Goal: Information Seeking & Learning: Find specific fact

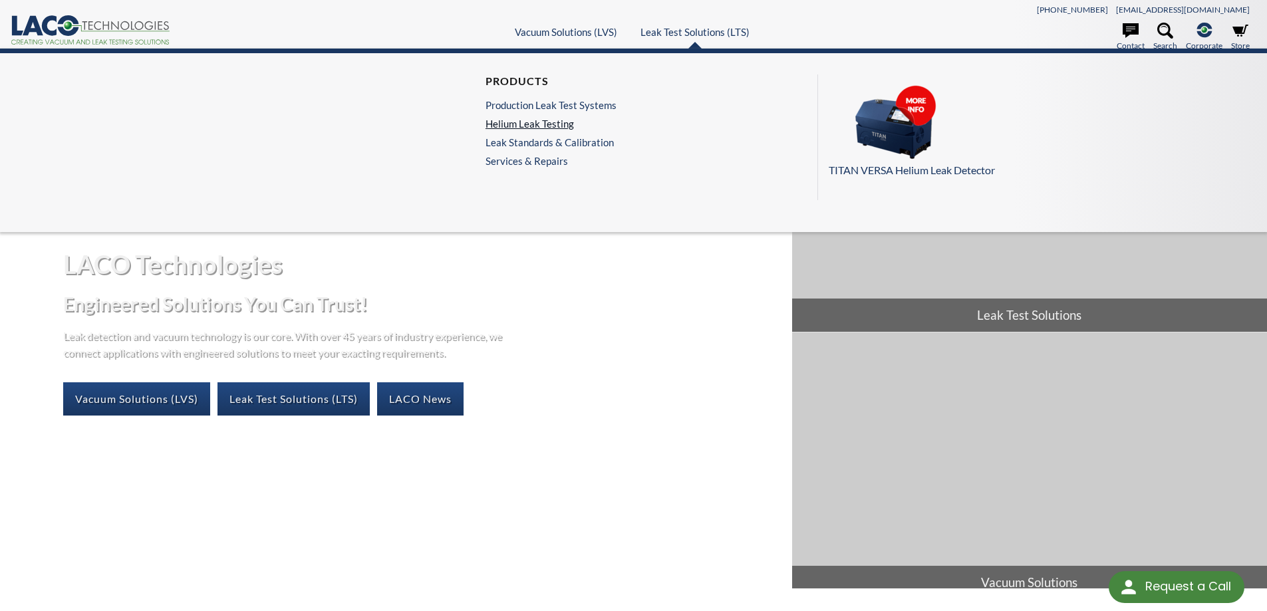
click at [549, 125] on link "Helium Leak Testing" at bounding box center [551, 124] width 131 height 12
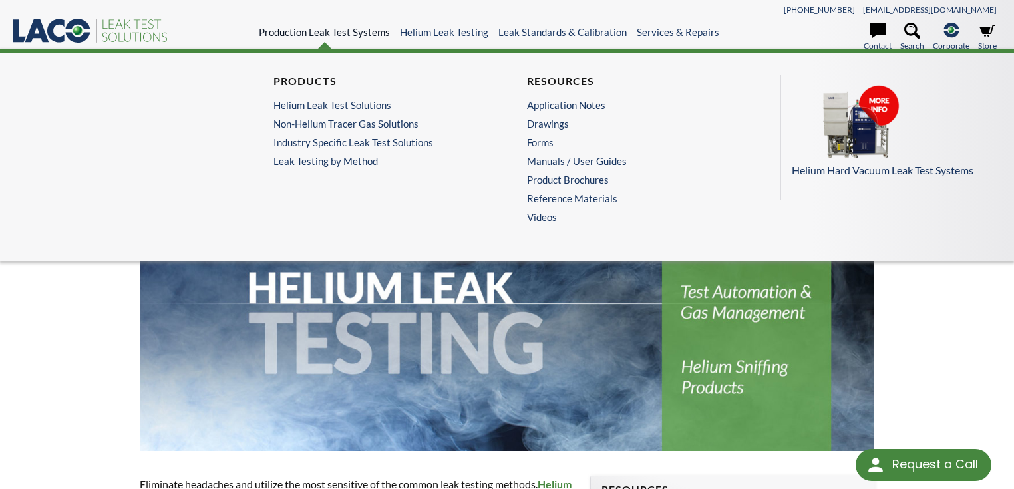
click at [359, 30] on link "Production Leak Test Systems" at bounding box center [324, 32] width 131 height 12
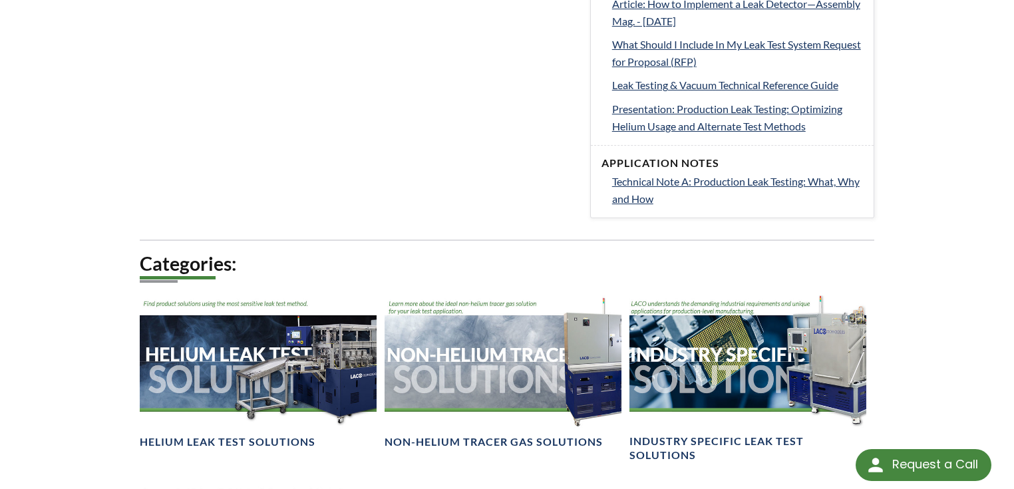
scroll to position [1011, 0]
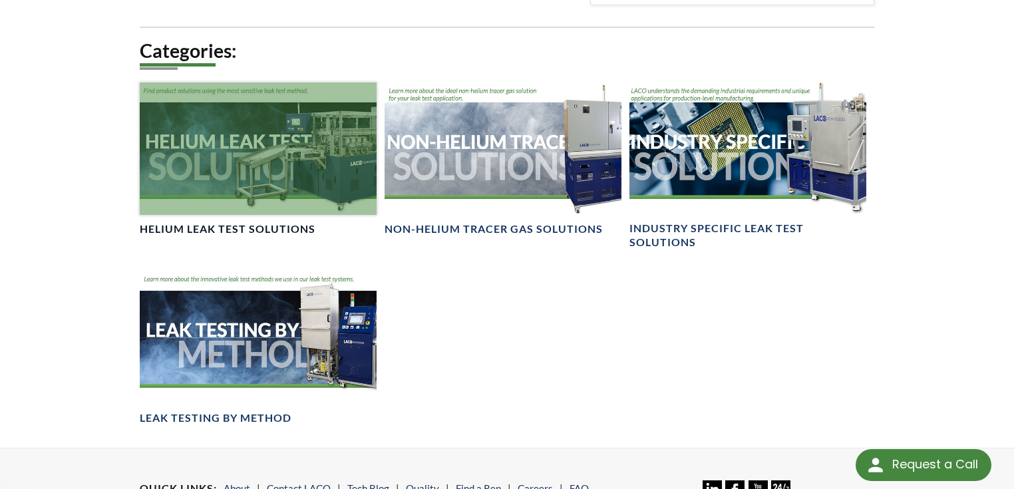
click at [263, 219] on link "Helium Leak Test Solutions" at bounding box center [258, 159] width 237 height 154
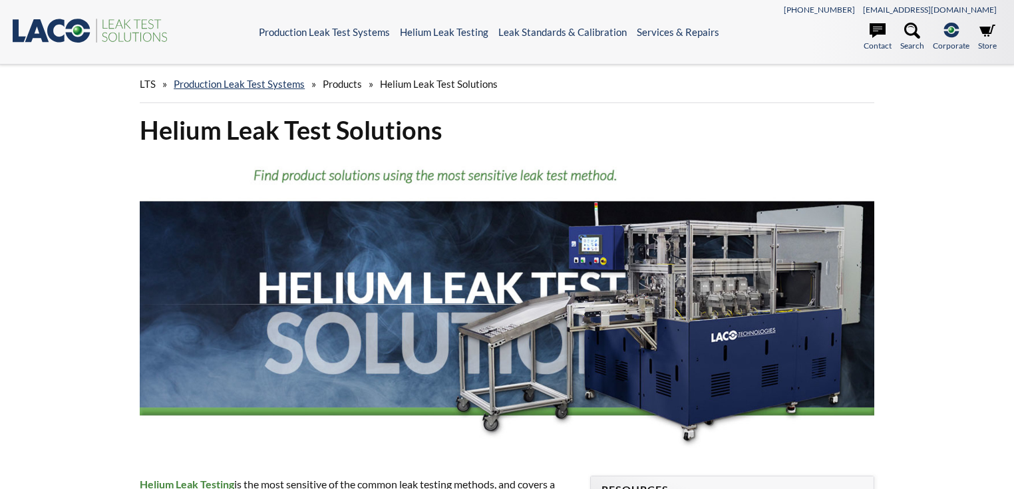
select select "Language Translate Widget"
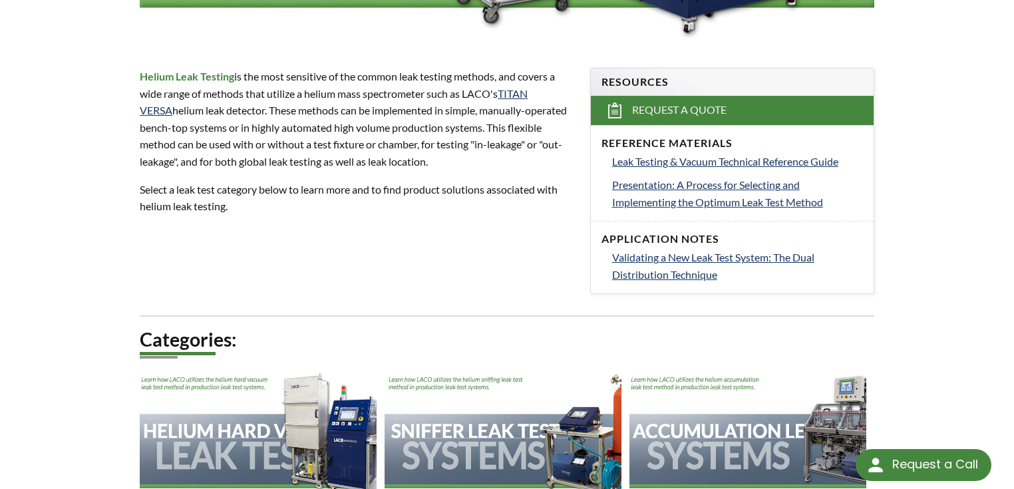
scroll to position [532, 0]
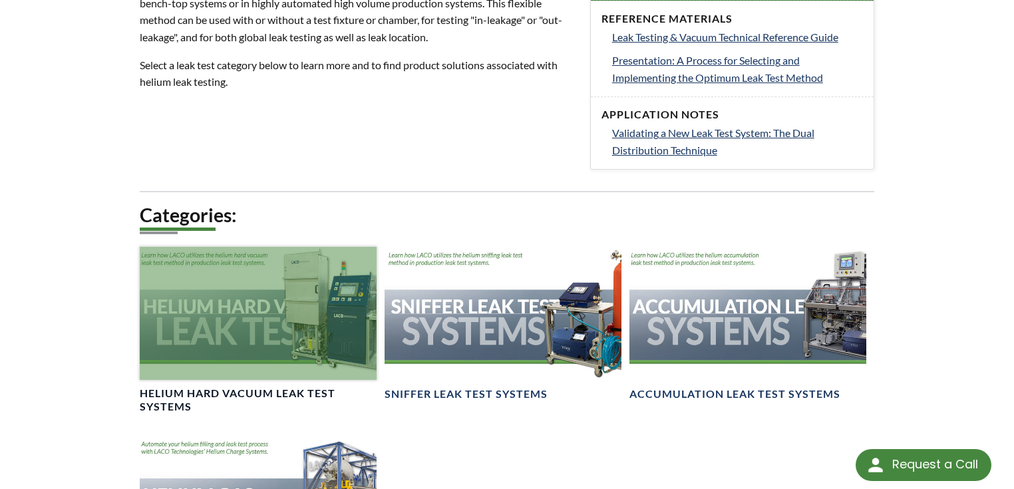
click at [341, 345] on div at bounding box center [258, 313] width 237 height 133
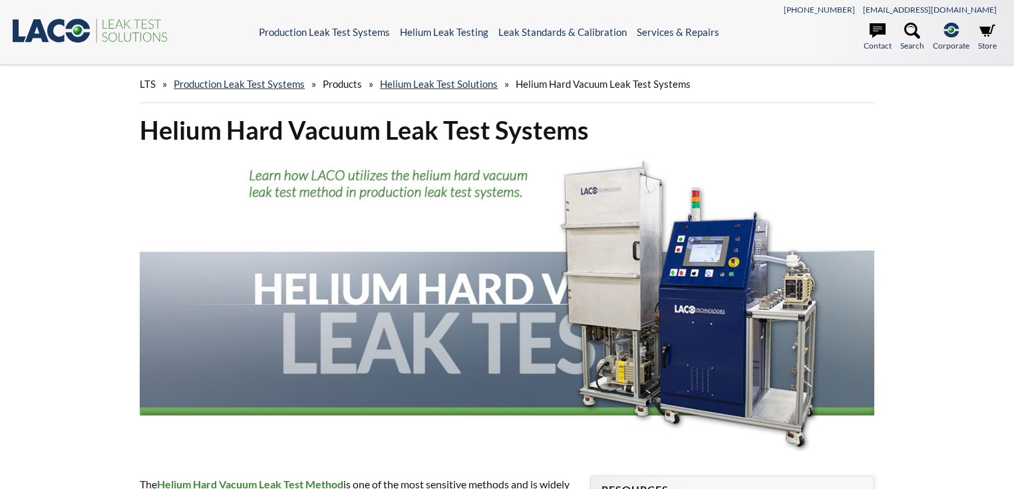
select select "Language Translate Widget"
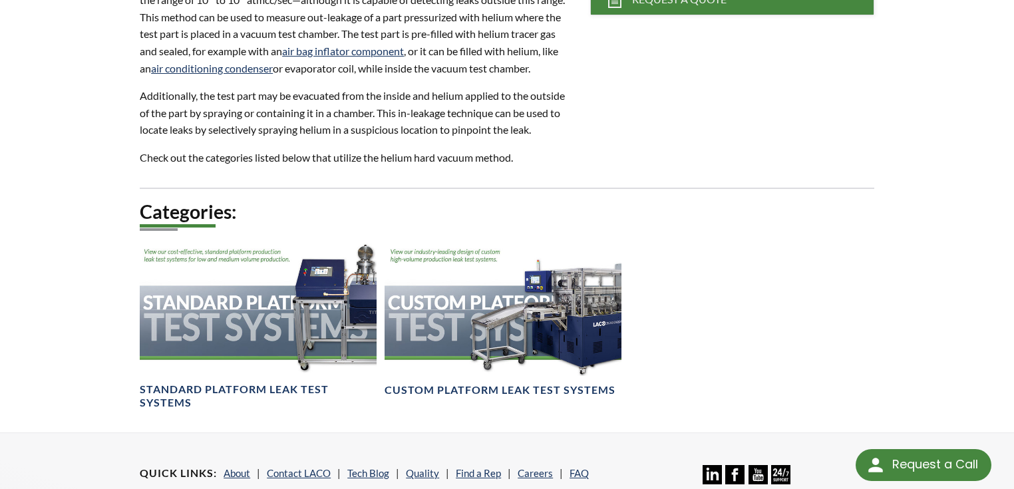
scroll to position [532, 0]
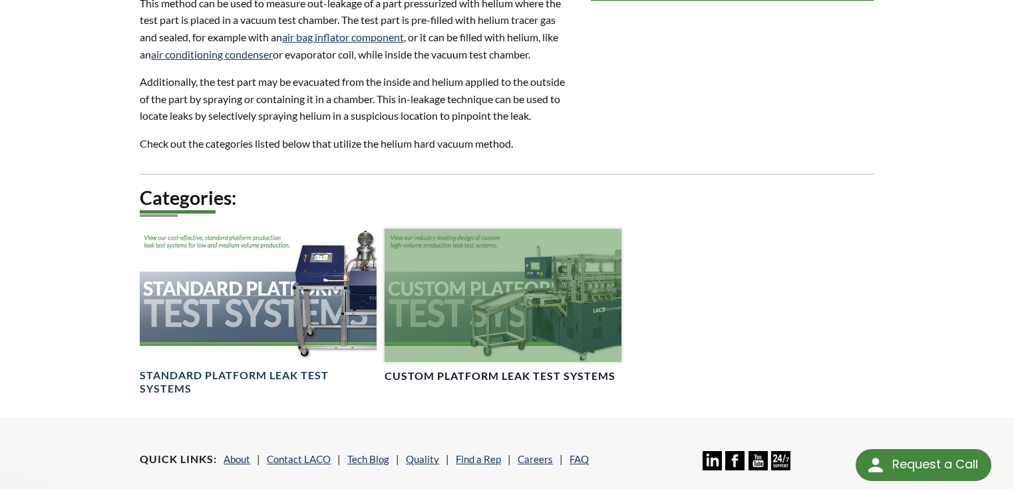
click at [604, 352] on div at bounding box center [502, 295] width 237 height 133
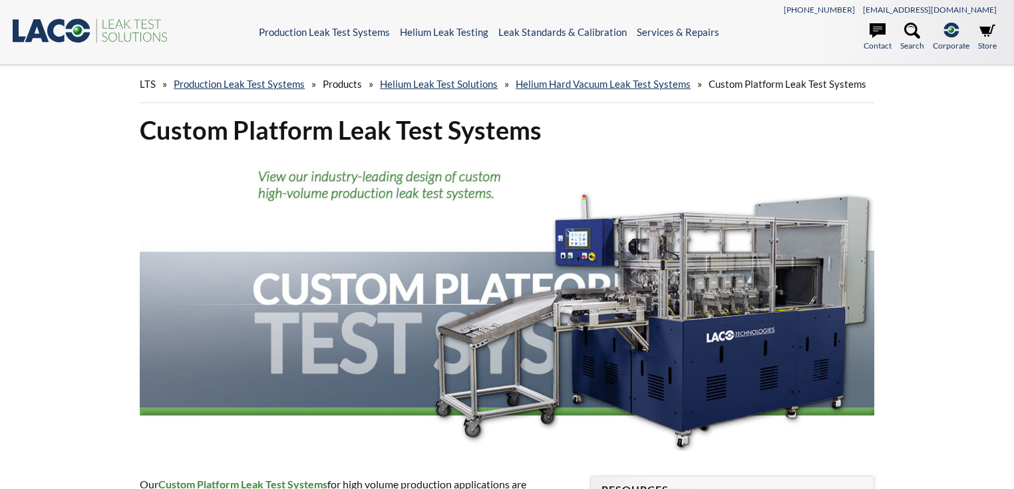
select select "Language Translate Widget"
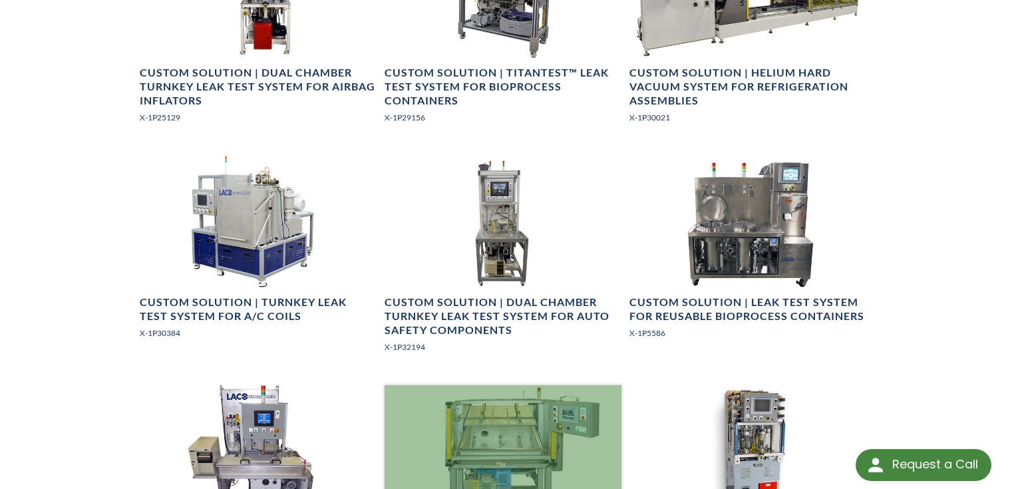
scroll to position [1117, 0]
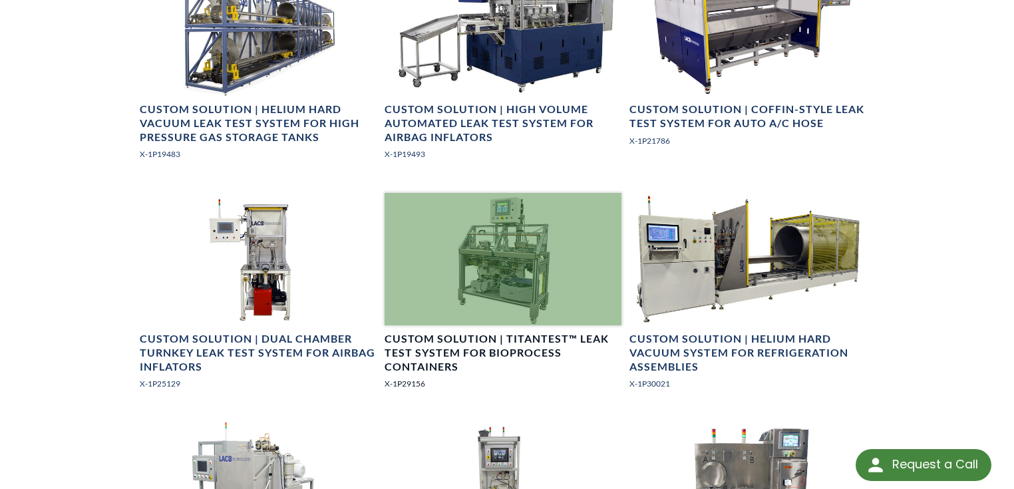
click at [537, 251] on div at bounding box center [502, 259] width 237 height 133
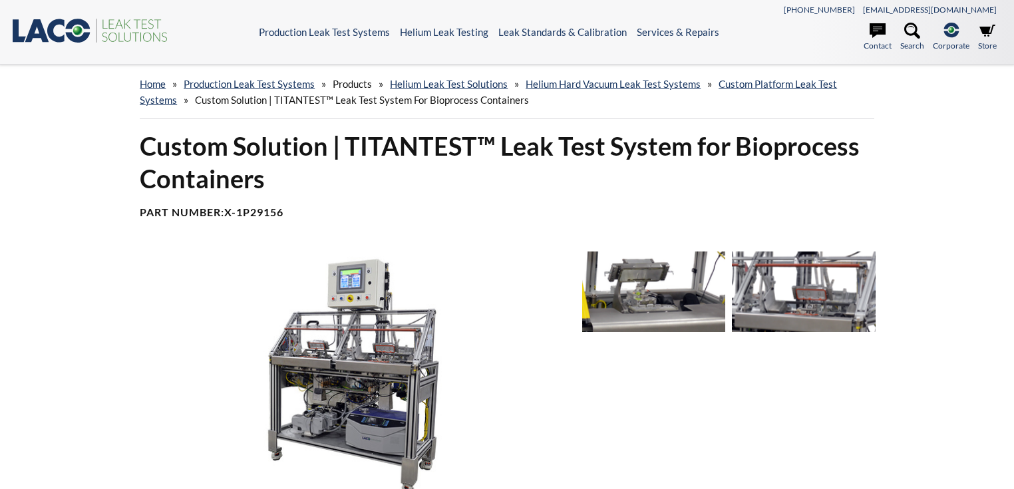
select select "Language Translate Widget"
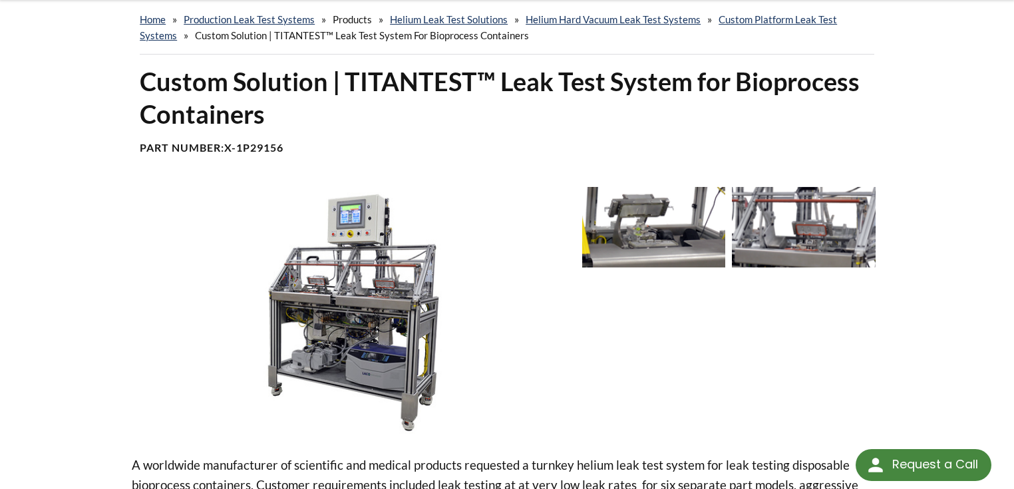
scroll to position [53, 0]
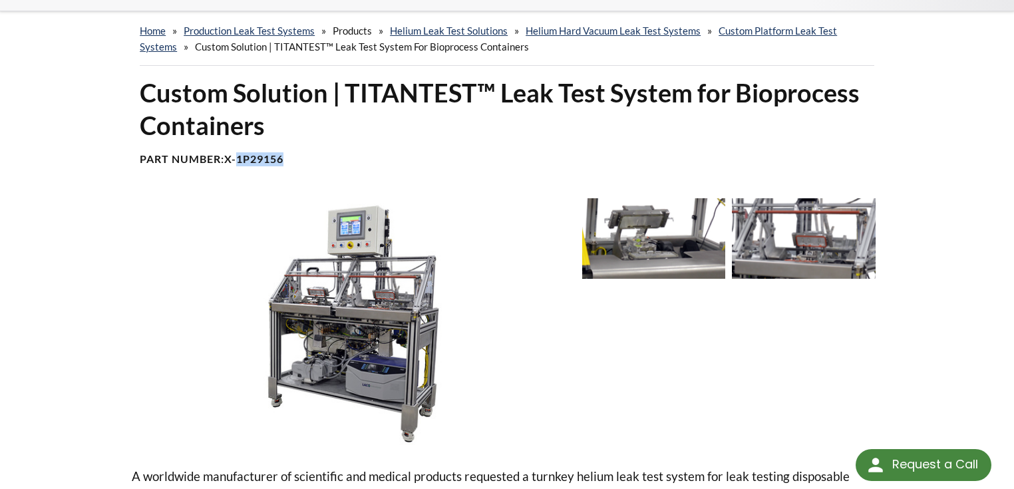
drag, startPoint x: 242, startPoint y: 160, endPoint x: 314, endPoint y: 170, distance: 72.6
click at [314, 170] on div "Custom Solution | TITANTEST™ Leak Test System for Bioprocess Containers Part Nu…" at bounding box center [507, 126] width 750 height 100
copy b "1P29156"
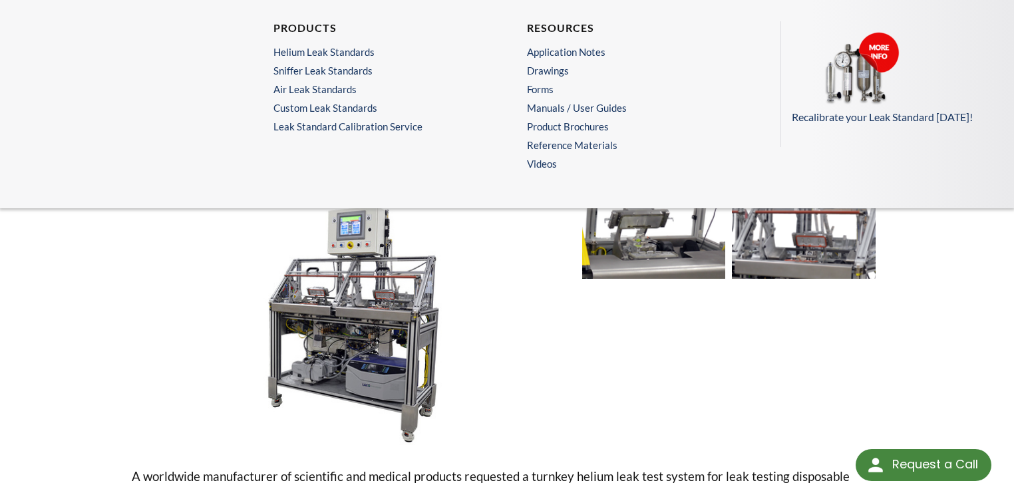
scroll to position [0, 0]
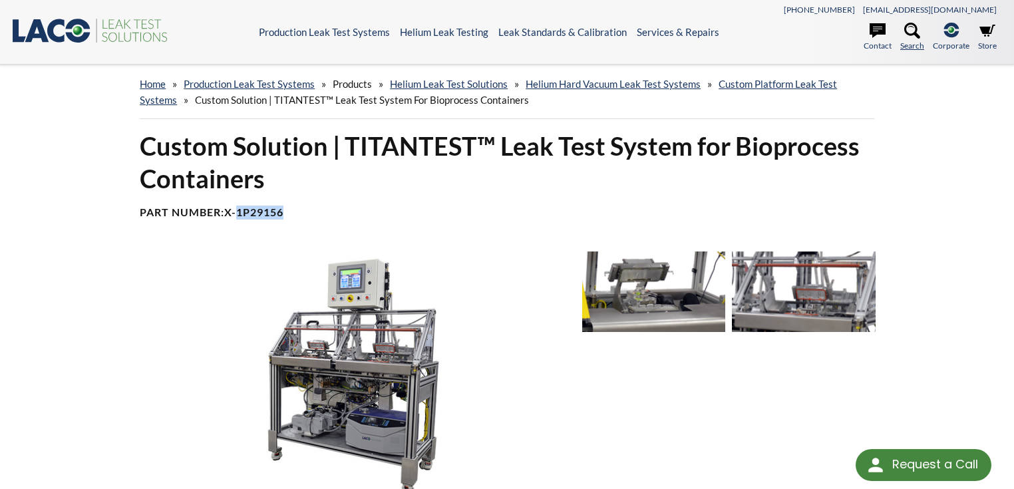
click at [909, 41] on link "Search" at bounding box center [912, 37] width 24 height 29
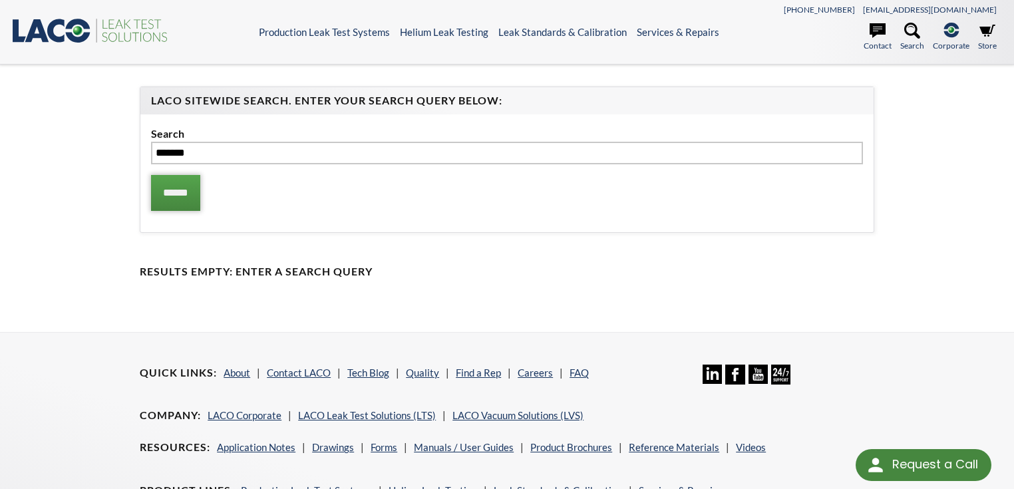
type input "*******"
click at [155, 189] on input "******" at bounding box center [175, 193] width 49 height 36
select select "Language Translate Widget"
click at [181, 192] on input "******" at bounding box center [175, 193] width 49 height 36
select select "Language Translate Widget"
